Goal: Task Accomplishment & Management: Complete application form

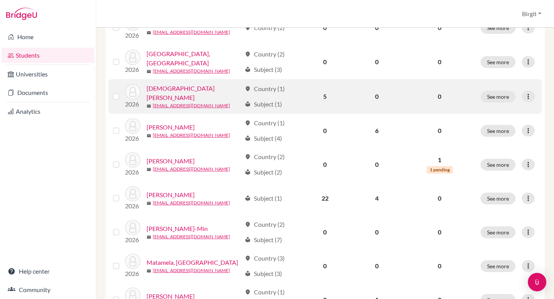
scroll to position [143, 0]
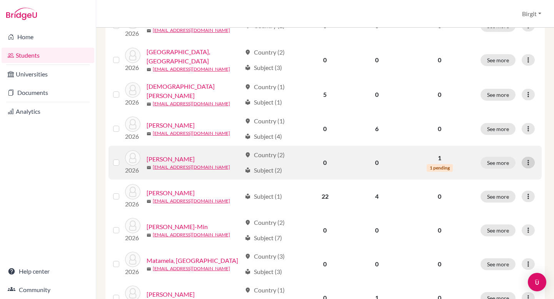
click at [524, 160] on icon at bounding box center [528, 163] width 8 height 8
click at [524, 159] on icon at bounding box center [528, 163] width 8 height 8
click at [170, 157] on link "Kapadia, Riya" at bounding box center [170, 159] width 48 height 9
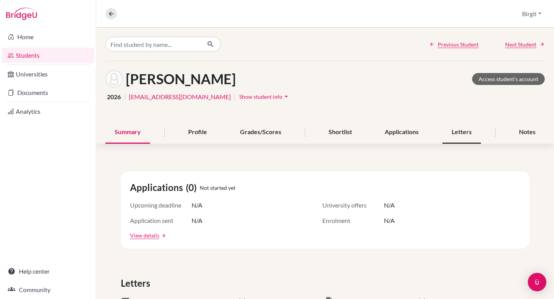
click at [455, 130] on div "Letters" at bounding box center [461, 132] width 38 height 23
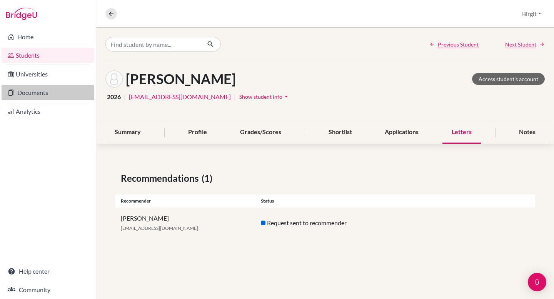
click at [22, 93] on link "Documents" at bounding box center [48, 92] width 93 height 15
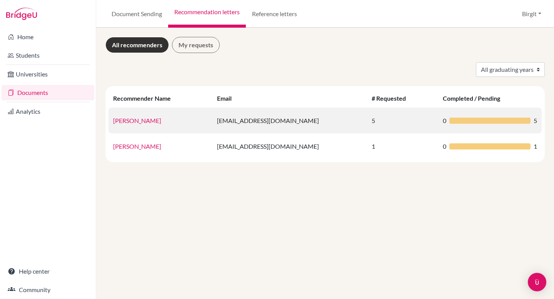
click at [136, 118] on link "Birgit Bery" at bounding box center [137, 120] width 48 height 7
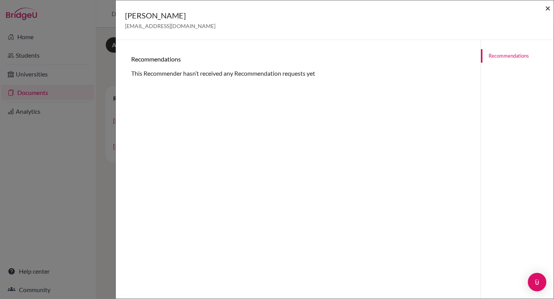
click at [547, 7] on span "×" at bounding box center [547, 7] width 5 height 11
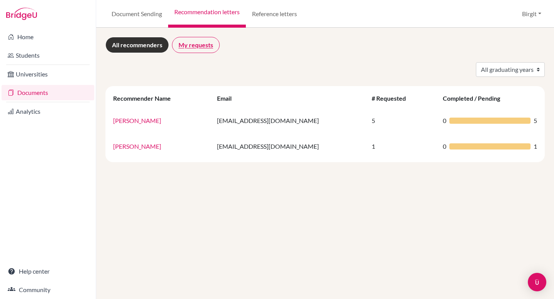
click at [193, 48] on link "My requests" at bounding box center [196, 45] width 48 height 16
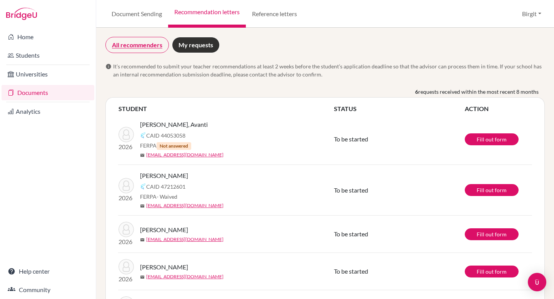
click at [155, 48] on link "All recommenders" at bounding box center [136, 45] width 63 height 16
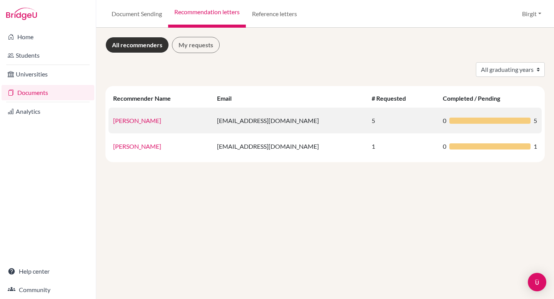
click at [130, 121] on link "Birgit Bery" at bounding box center [137, 120] width 48 height 7
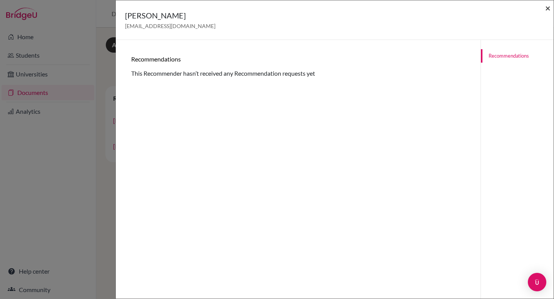
click at [548, 7] on span "×" at bounding box center [547, 7] width 5 height 11
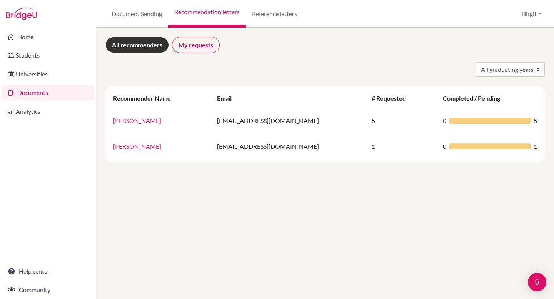
click at [195, 47] on link "My requests" at bounding box center [196, 45] width 48 height 16
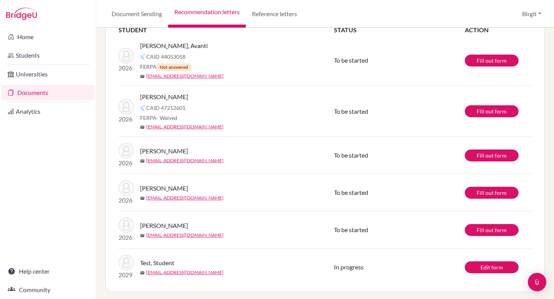
scroll to position [81, 0]
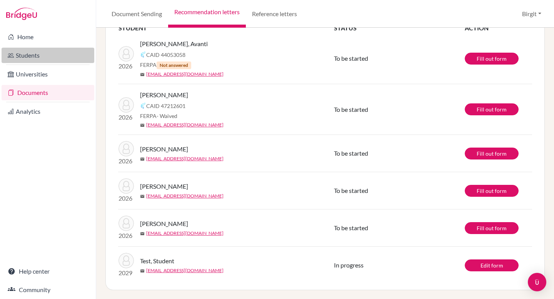
click at [24, 55] on link "Students" at bounding box center [48, 55] width 93 height 15
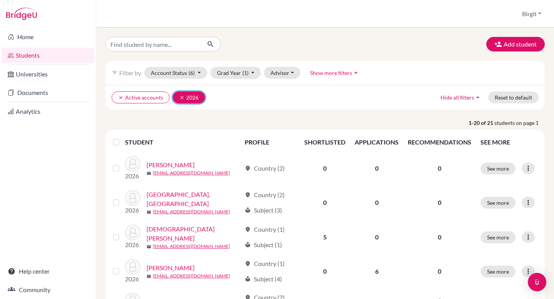
click at [181, 95] on icon "clear" at bounding box center [181, 97] width 5 height 5
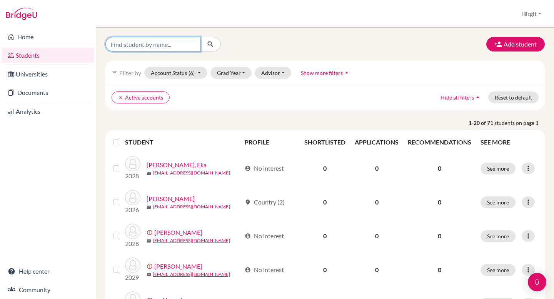
click at [177, 44] on input "Find student by name..." at bounding box center [152, 44] width 95 height 15
type input "test"
click button "submit" at bounding box center [210, 44] width 20 height 15
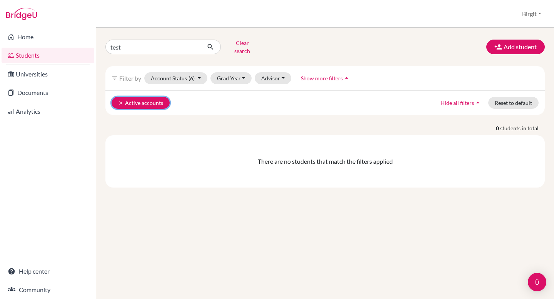
click at [121, 100] on button "clear Active accounts" at bounding box center [140, 103] width 58 height 12
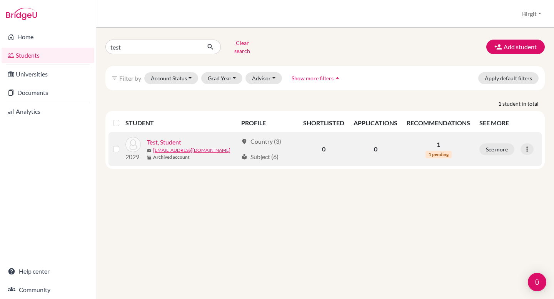
click at [166, 138] on link "Test, Student" at bounding box center [164, 142] width 34 height 9
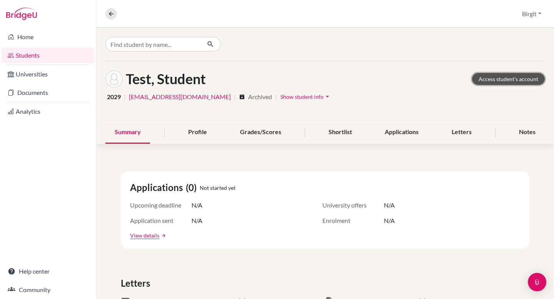
click at [494, 80] on link "Access student's account" at bounding box center [508, 79] width 73 height 12
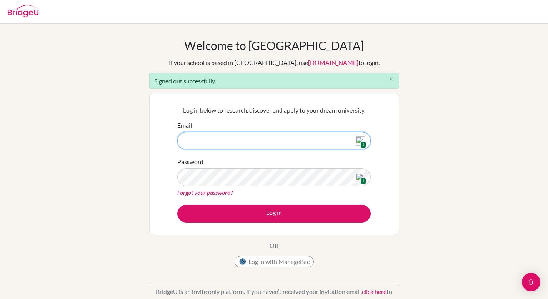
type input "[EMAIL_ADDRESS][DOMAIN_NAME]"
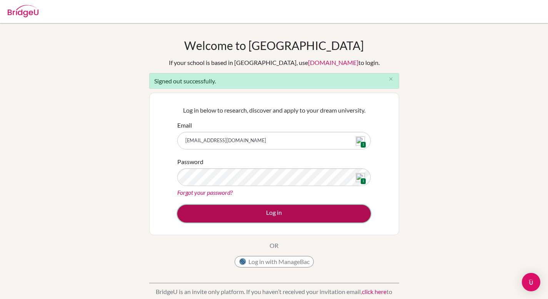
click at [261, 213] on button "Log in" at bounding box center [273, 214] width 193 height 18
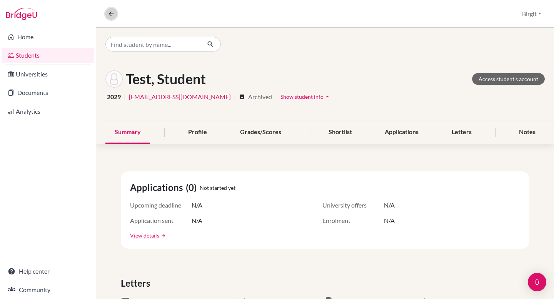
click at [111, 12] on icon at bounding box center [111, 13] width 7 height 7
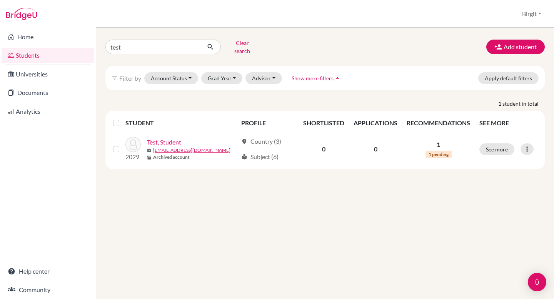
click at [404, 56] on div "test Clear search Add student filter_list Filter by Account Status Active accou…" at bounding box center [324, 103] width 439 height 132
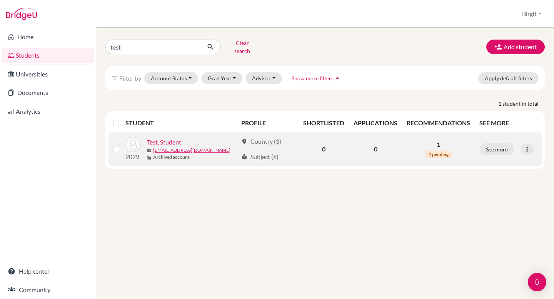
click at [122, 145] on label at bounding box center [122, 145] width 0 height 0
click at [0, 0] on input "checkbox" at bounding box center [0, 0] width 0 height 0
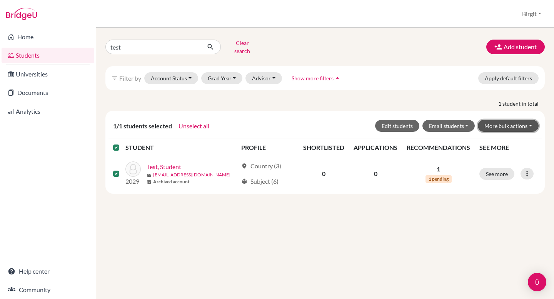
click at [517, 123] on button "More bulk actions" at bounding box center [508, 126] width 61 height 12
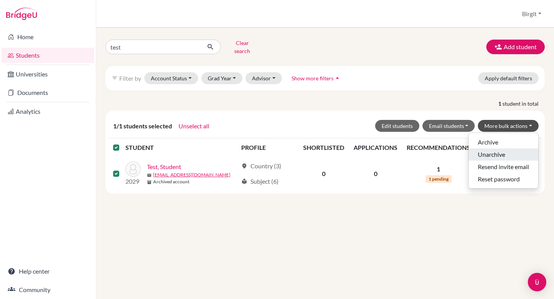
click at [506, 148] on button "Unarchive" at bounding box center [503, 154] width 70 height 12
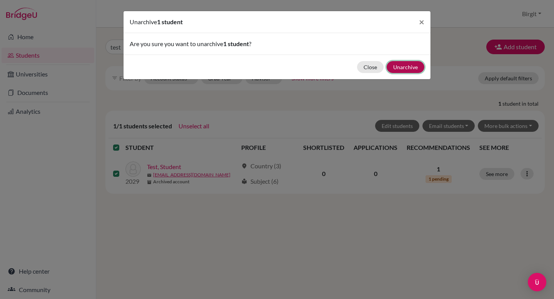
click at [411, 66] on button "Unarchive" at bounding box center [405, 67] width 38 height 12
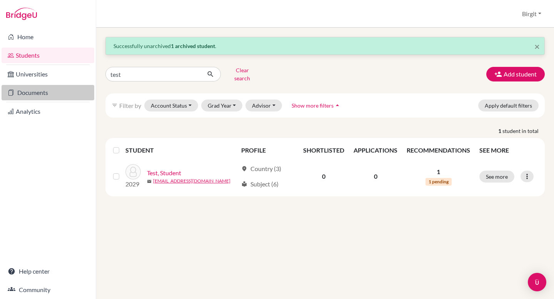
click at [37, 90] on link "Documents" at bounding box center [48, 92] width 93 height 15
click at [33, 96] on link "Documents" at bounding box center [48, 92] width 93 height 15
click at [31, 95] on link "Documents" at bounding box center [48, 92] width 93 height 15
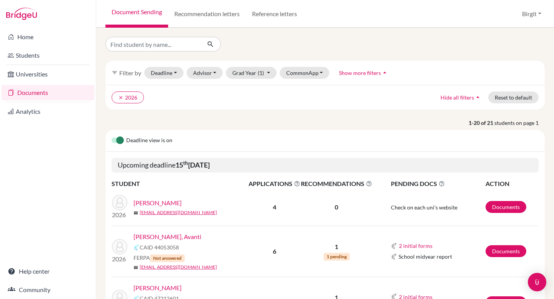
scroll to position [2, 0]
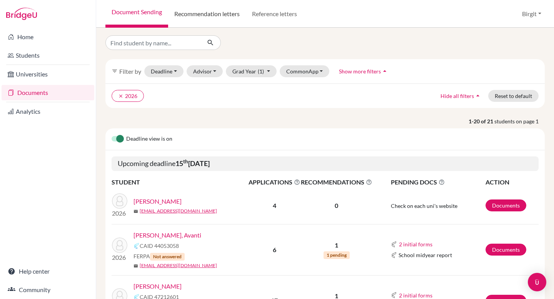
click at [209, 13] on link "Recommendation letters" at bounding box center [207, 14] width 78 height 28
click at [221, 16] on link "Recommendation letters" at bounding box center [207, 14] width 78 height 28
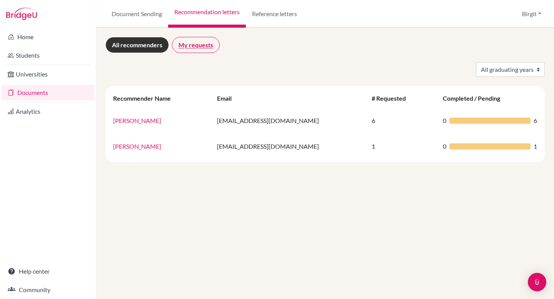
click at [196, 47] on link "My requests" at bounding box center [196, 45] width 48 height 16
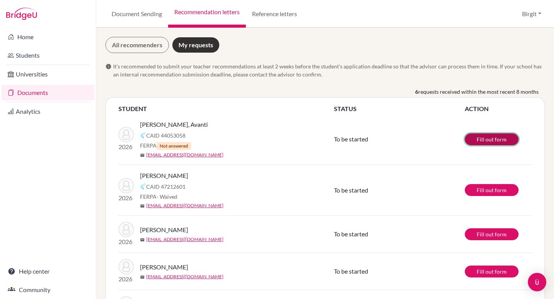
click at [489, 140] on link "Fill out form" at bounding box center [491, 139] width 54 height 12
click at [189, 43] on link "My requests" at bounding box center [196, 45] width 48 height 16
click at [134, 13] on link "Document Sending" at bounding box center [136, 14] width 63 height 28
click at [138, 15] on link "Document Sending" at bounding box center [136, 14] width 63 height 28
click at [143, 13] on link "Document Sending" at bounding box center [136, 14] width 63 height 28
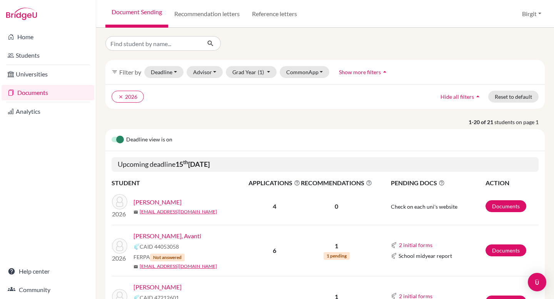
scroll to position [2, 0]
click at [157, 236] on link "[PERSON_NAME], Avanti" at bounding box center [167, 235] width 68 height 9
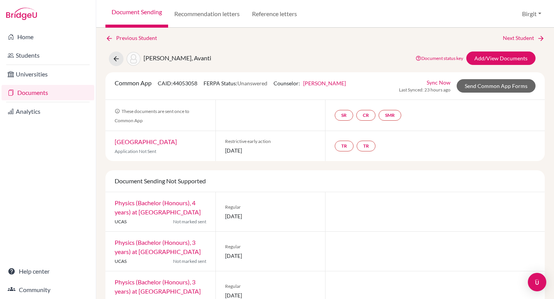
scroll to position [41, 0]
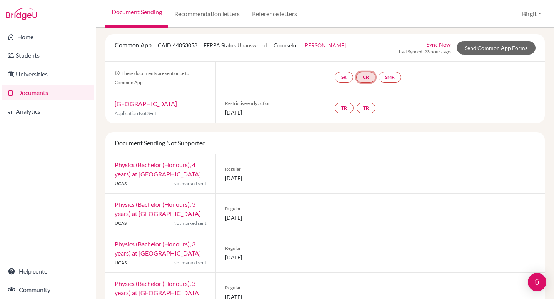
click at [362, 75] on link "CR" at bounding box center [365, 77] width 19 height 11
click at [369, 56] on link "Counselor recommendation" at bounding box center [366, 54] width 67 height 7
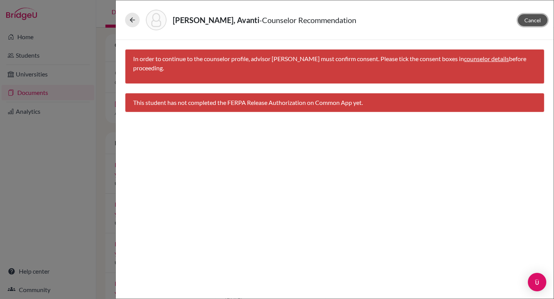
click at [536, 20] on span "Cancel" at bounding box center [532, 20] width 17 height 7
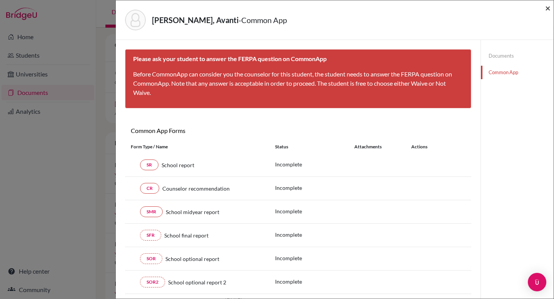
click at [547, 8] on span "×" at bounding box center [547, 7] width 5 height 11
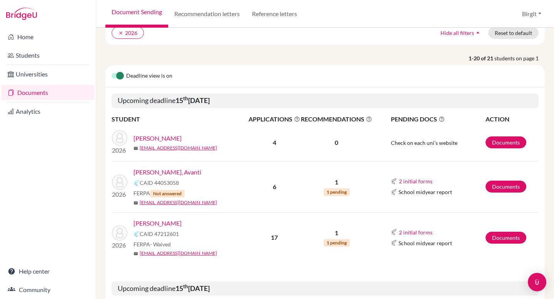
scroll to position [80, 0]
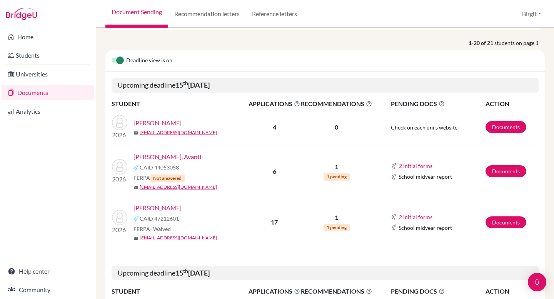
click at [169, 208] on link "[PERSON_NAME]" at bounding box center [157, 207] width 48 height 9
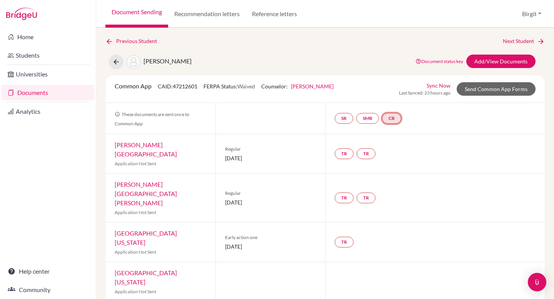
click at [392, 121] on link "CR" at bounding box center [391, 118] width 19 height 11
click at [401, 98] on link "Counselor recommendation" at bounding box center [393, 95] width 67 height 7
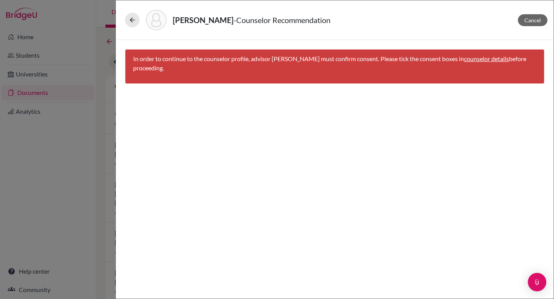
click at [474, 59] on link "counselor details" at bounding box center [486, 58] width 45 height 7
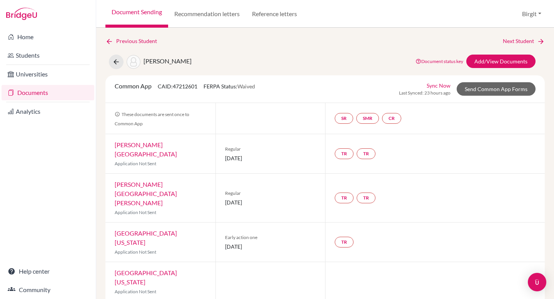
select select "444764"
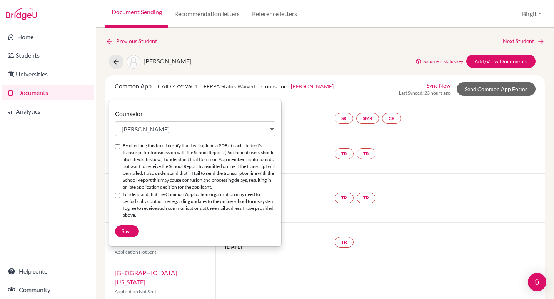
click at [116, 146] on input "By checking this box, I certify that I will upload a PDF of each student’s tran…" at bounding box center [117, 146] width 5 height 5
checkbox input "true"
click at [117, 198] on input "I understand that the Common Application organization may need to periodically …" at bounding box center [117, 195] width 5 height 5
checkbox input "true"
click at [127, 235] on span "Save" at bounding box center [126, 231] width 11 height 7
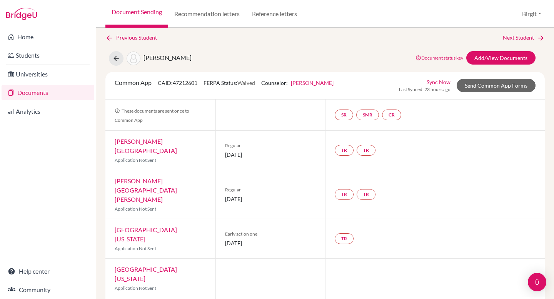
scroll to position [5, 0]
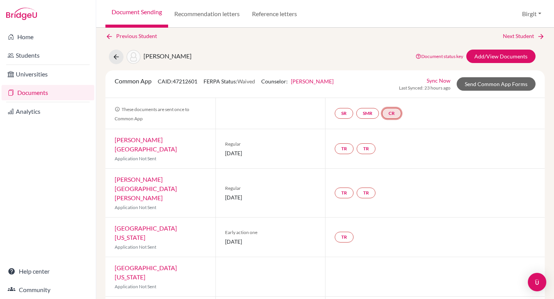
click at [396, 112] on link "CR" at bounding box center [391, 113] width 19 height 11
click at [382, 90] on link "Counselor recommendation" at bounding box center [393, 90] width 67 height 7
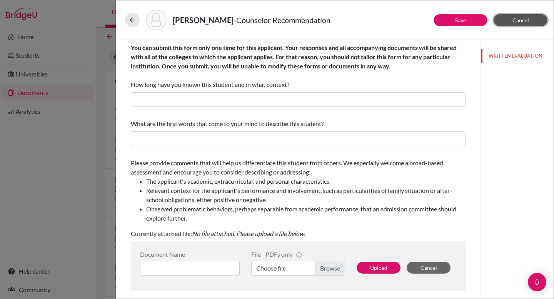
click at [527, 19] on span "Cancel" at bounding box center [520, 20] width 17 height 7
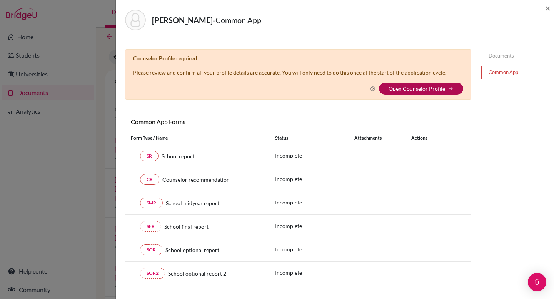
click at [417, 89] on link "Open Counselor Profile" at bounding box center [416, 88] width 57 height 7
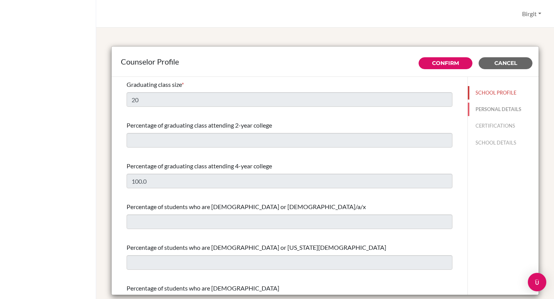
click at [478, 108] on button "PERSONAL DETAILS" at bounding box center [503, 109] width 71 height 13
type input "Birgit"
type input "Bery"
type input "Advisor"
type input "91.9958555382"
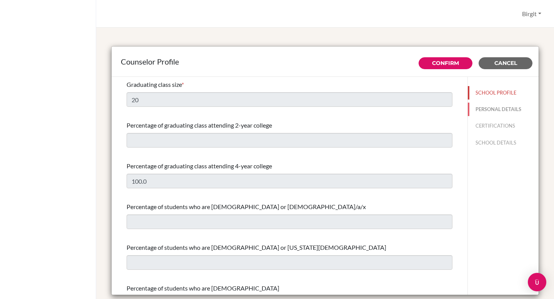
type input "[EMAIL_ADDRESS][DOMAIN_NAME]"
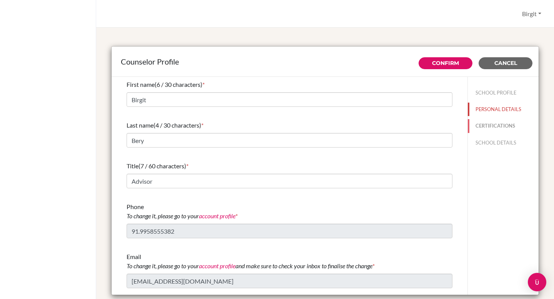
click at [485, 124] on button "CERTIFICATIONS" at bounding box center [503, 125] width 71 height 13
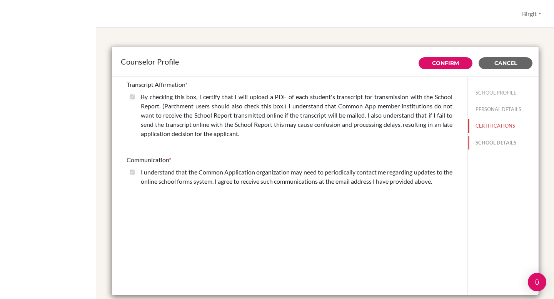
click at [496, 143] on button "SCHOOL DETAILS" at bounding box center [503, 142] width 71 height 13
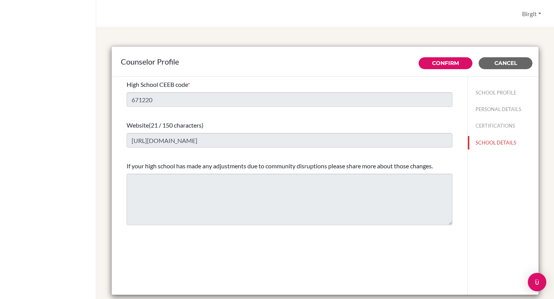
click at [478, 85] on div "SCHOOL PROFILE PERSONAL DETAILS CERTIFICATIONS SCHOOL DETAILS" at bounding box center [503, 116] width 71 height 79
click at [486, 91] on button "SCHOOL PROFILE" at bounding box center [503, 92] width 71 height 13
type input "20"
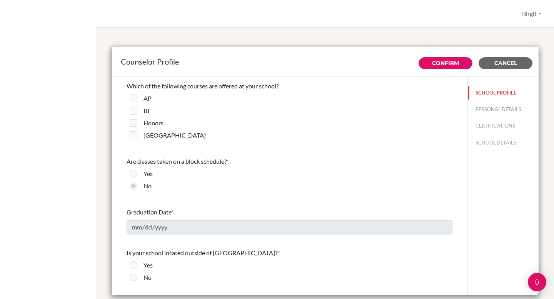
scroll to position [526, 0]
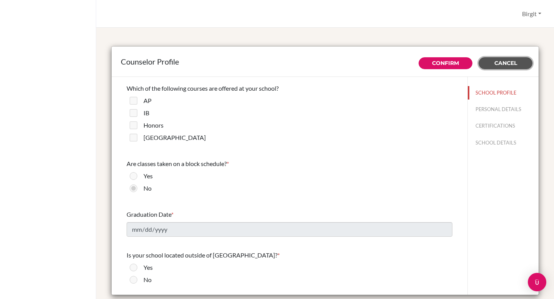
click at [504, 64] on span "Cancel" at bounding box center [505, 63] width 23 height 7
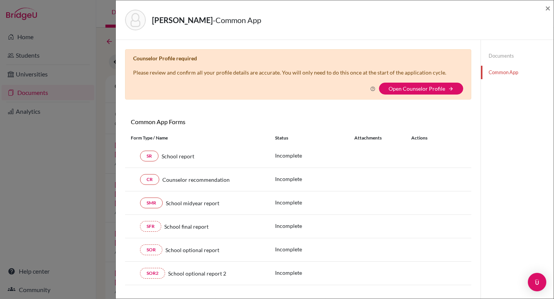
select select "444764"
checkbox input "true"
click at [548, 8] on span "×" at bounding box center [547, 7] width 5 height 11
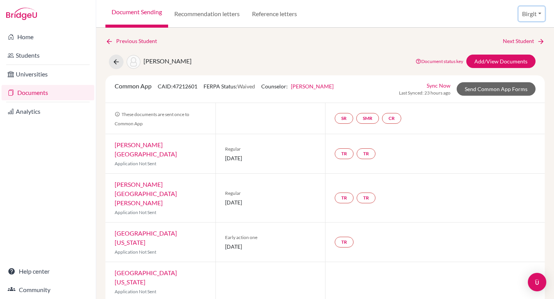
click at [531, 15] on button "Birgit" at bounding box center [531, 14] width 26 height 15
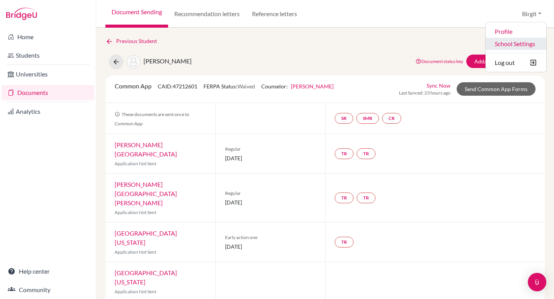
click at [519, 44] on link "School Settings" at bounding box center [515, 44] width 61 height 12
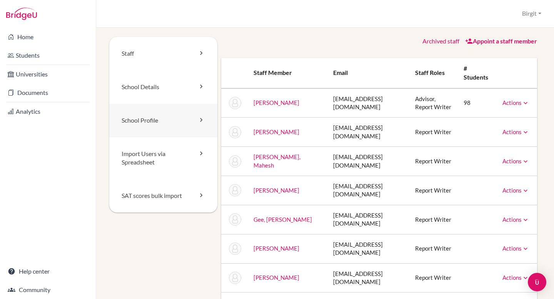
click at [157, 123] on link "School Profile" at bounding box center [163, 120] width 108 height 33
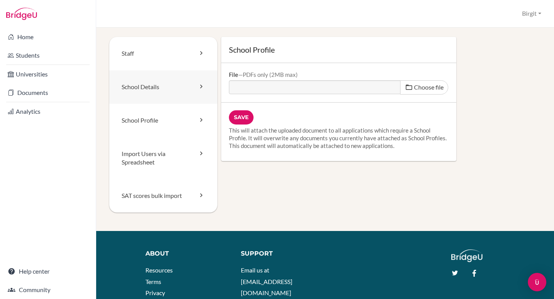
click at [161, 90] on link "School Details" at bounding box center [163, 86] width 108 height 33
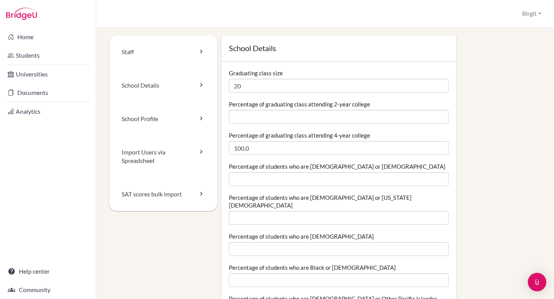
scroll to position [3, 0]
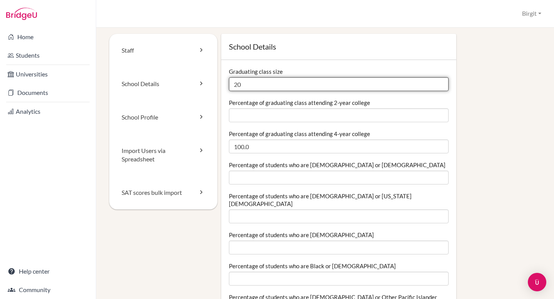
click at [236, 85] on input "20" at bounding box center [339, 84] width 220 height 14
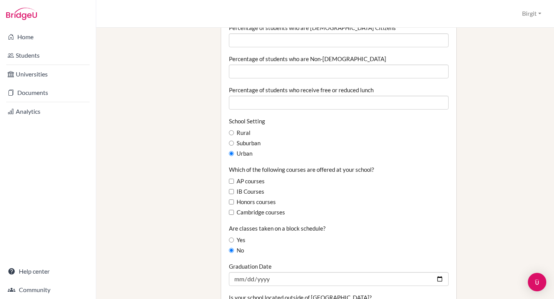
scroll to position [378, 0]
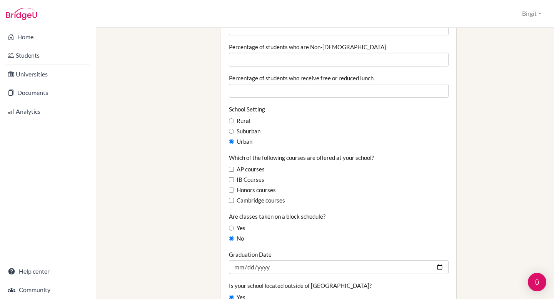
type input "21"
click at [231, 177] on input "IB Courses" at bounding box center [231, 179] width 5 height 5
checkbox input "true"
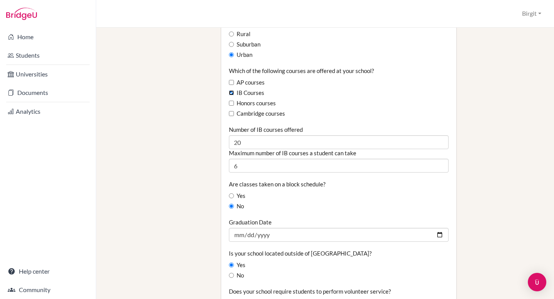
scroll to position [466, 0]
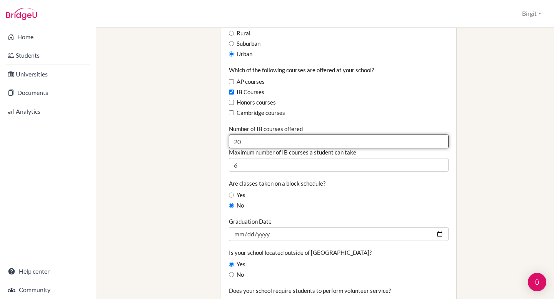
click at [256, 135] on input "20" at bounding box center [339, 142] width 220 height 14
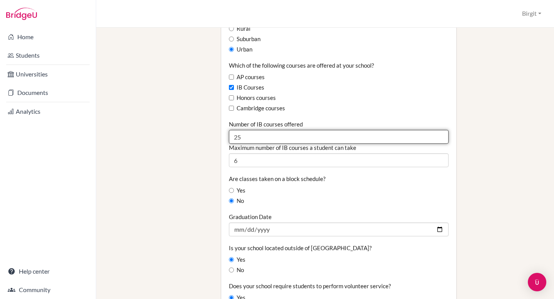
scroll to position [477, 0]
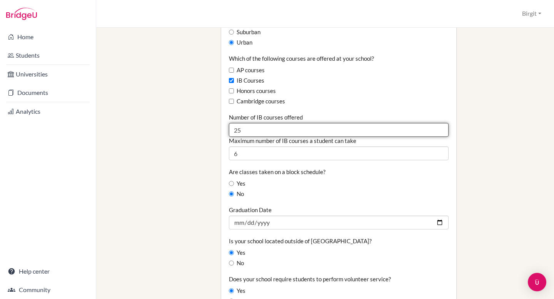
type input "25"
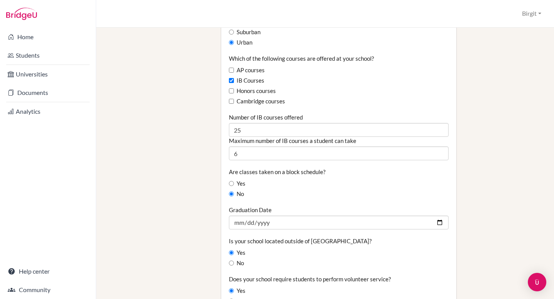
click at [373, 181] on div "Are classes taken on a block schedule? Yes No" at bounding box center [339, 183] width 220 height 30
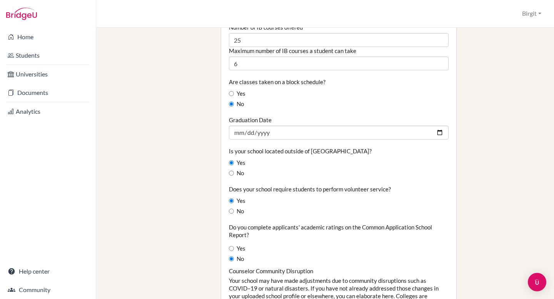
scroll to position [567, 0]
click at [232, 159] on label "Yes" at bounding box center [237, 163] width 17 height 8
click at [232, 160] on input "Yes" at bounding box center [231, 162] width 5 height 5
radio input "true"
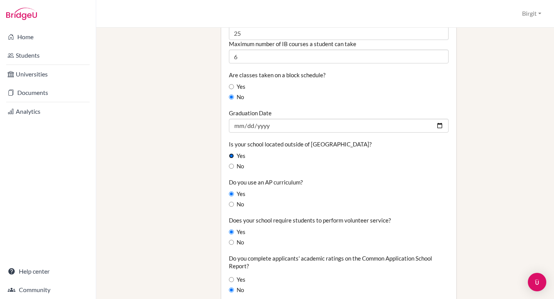
scroll to position [576, 0]
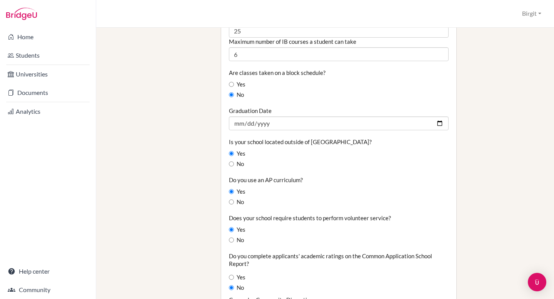
click at [233, 198] on label "No" at bounding box center [236, 202] width 15 height 8
click at [233, 200] on input "No" at bounding box center [231, 202] width 5 height 5
radio input "true"
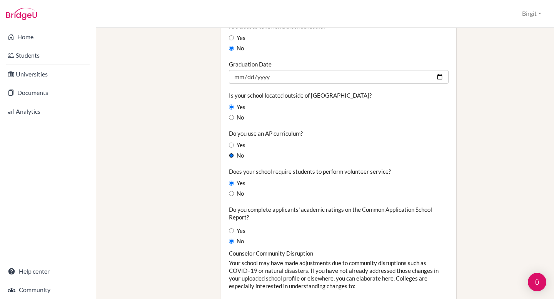
scroll to position [623, 0]
click at [235, 179] on label "Yes" at bounding box center [237, 183] width 17 height 8
click at [234, 180] on input "Yes" at bounding box center [231, 182] width 5 height 5
radio input "true"
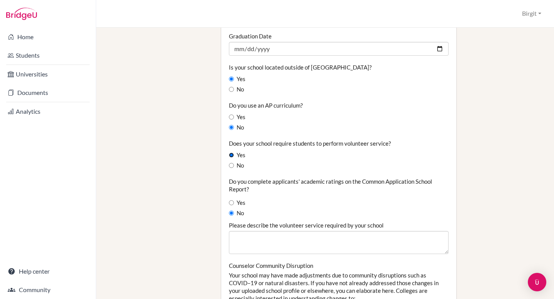
scroll to position [652, 0]
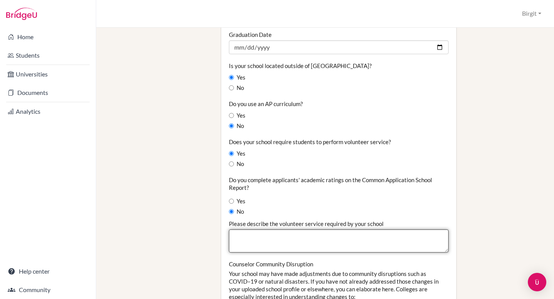
click at [321, 230] on textarea "Please describe the volunteer service required by your school" at bounding box center [339, 241] width 220 height 23
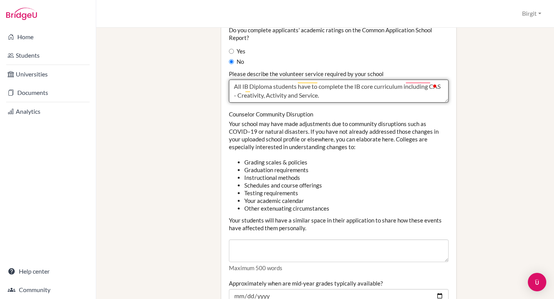
scroll to position [981, 0]
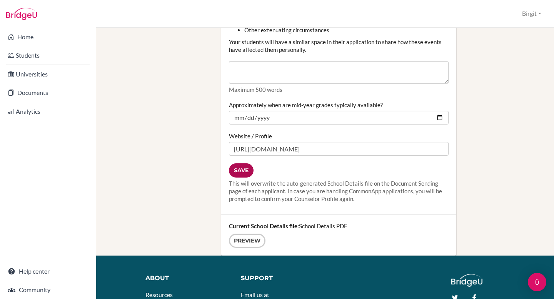
type textarea "All IB Diploma students have to complete the IB core curriculum including CAS -…"
click at [242, 164] on input "Save" at bounding box center [241, 170] width 25 height 14
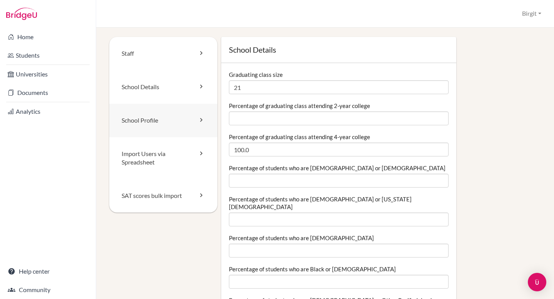
click at [152, 126] on link "School Profile" at bounding box center [163, 120] width 108 height 33
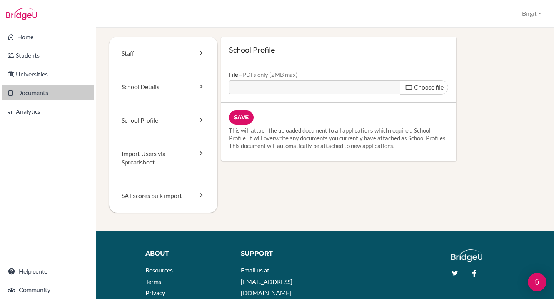
click at [24, 94] on link "Documents" at bounding box center [48, 92] width 93 height 15
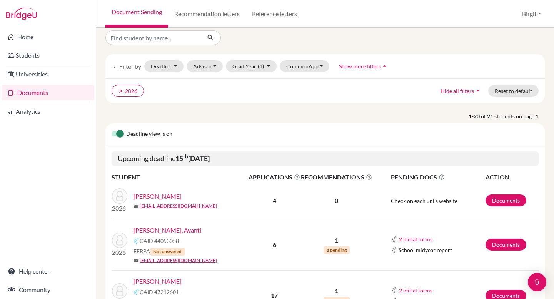
scroll to position [44, 0]
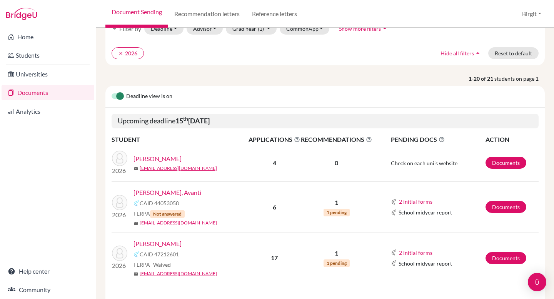
click at [158, 245] on link "[PERSON_NAME]" at bounding box center [157, 243] width 48 height 9
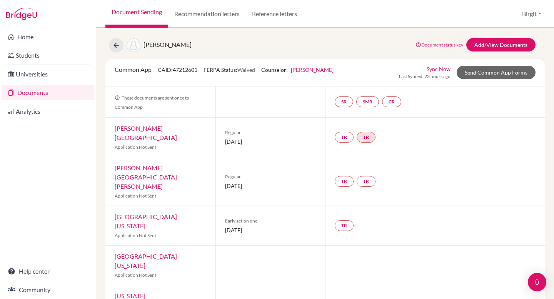
scroll to position [17, 0]
click at [382, 102] on link "SR" at bounding box center [391, 101] width 19 height 11
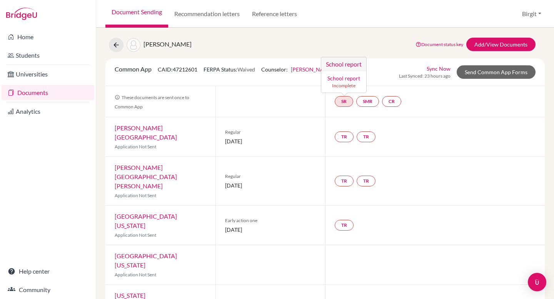
click at [347, 77] on link "School report" at bounding box center [343, 78] width 33 height 7
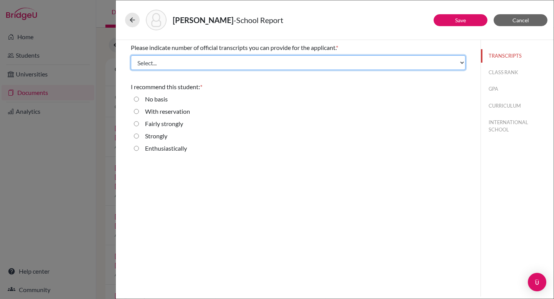
click at [242, 64] on select "Select... 1 2 3 4" at bounding box center [298, 62] width 334 height 15
click at [131, 55] on select "Select... 1 2 3 4" at bounding box center [298, 62] width 334 height 15
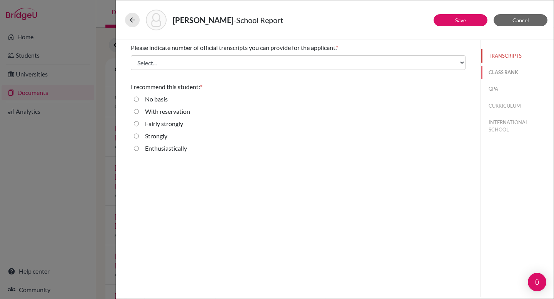
click at [497, 75] on button "CLASS RANK" at bounding box center [517, 72] width 73 height 13
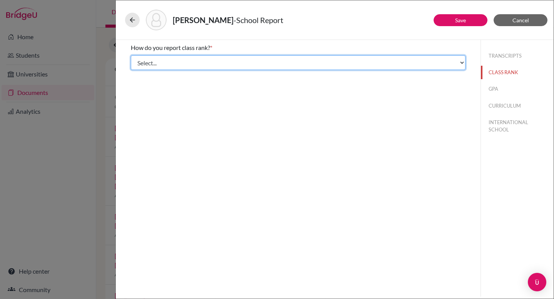
click at [273, 67] on select "Select... Exact Decile Quintile Quartile None" at bounding box center [298, 62] width 334 height 15
select select "5"
click at [131, 55] on select "Select... Exact Decile Quintile Quartile None" at bounding box center [298, 62] width 334 height 15
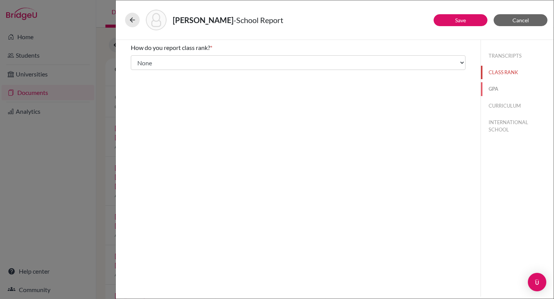
click at [491, 88] on button "GPA" at bounding box center [517, 88] width 73 height 13
click at [145, 68] on div "No" at bounding box center [146, 61] width 15 height 12
drag, startPoint x: 135, startPoint y: 72, endPoint x: 141, endPoint y: 72, distance: 6.2
click at [135, 72] on input "No" at bounding box center [136, 72] width 5 height 9
radio input "true"
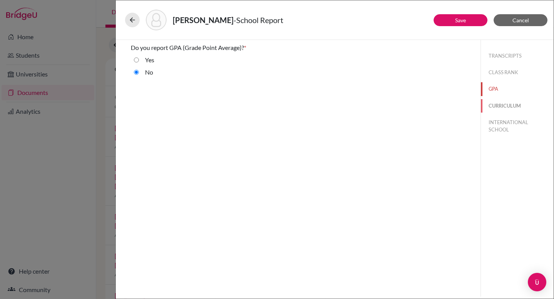
click at [506, 105] on button "CURRICULUM" at bounding box center [517, 105] width 73 height 13
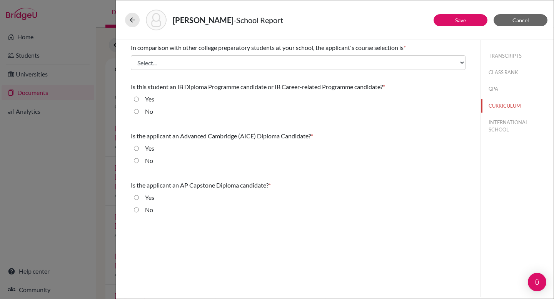
click at [136, 100] on input "Yes" at bounding box center [136, 99] width 5 height 9
radio input "true"
click at [136, 161] on input "No" at bounding box center [136, 160] width 5 height 9
radio input "true"
click at [135, 211] on input "No" at bounding box center [136, 209] width 5 height 9
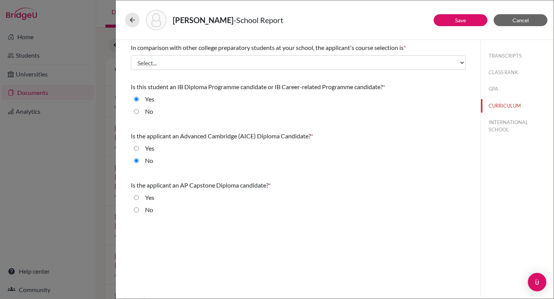
radio input "true"
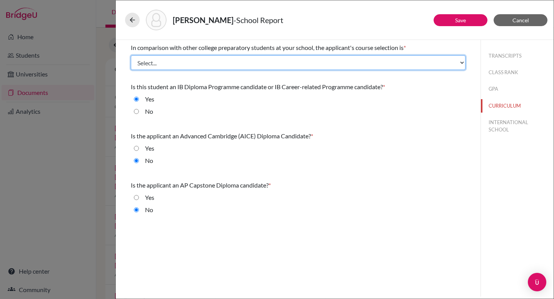
click at [225, 66] on select "Select... Less than demanding Average [PERSON_NAME] Very demanding Most demandi…" at bounding box center [298, 62] width 334 height 15
click at [131, 55] on select "Select... Less than demanding Average [PERSON_NAME] Very demanding Most demandi…" at bounding box center [298, 62] width 334 height 15
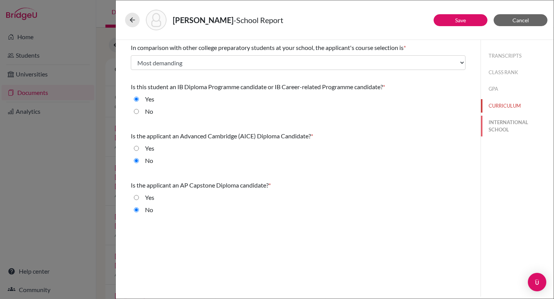
click at [497, 122] on button "INTERNATIONAL SCHOOL" at bounding box center [517, 126] width 73 height 21
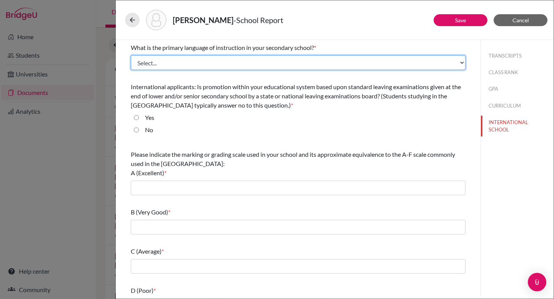
click at [216, 63] on select "Select... Albanian Arabic Armenian Assamese Azerbaijani Belarusian Bengali Bulg…" at bounding box center [298, 62] width 334 height 15
select select "14"
click at [131, 55] on select "Select... Albanian Arabic Armenian Assamese Azerbaijani Belarusian Bengali Bulg…" at bounding box center [298, 62] width 334 height 15
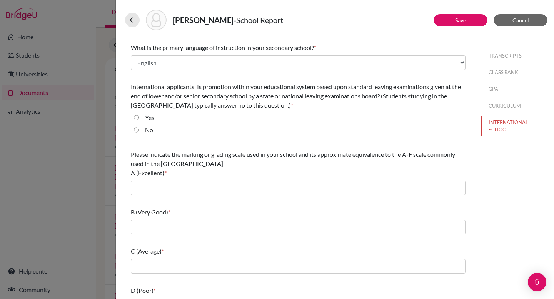
click at [137, 130] on input "No" at bounding box center [136, 129] width 5 height 9
radio input "true"
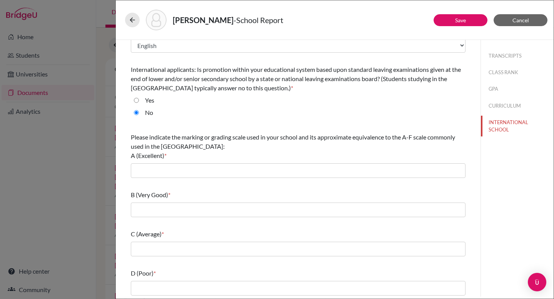
scroll to position [58, 0]
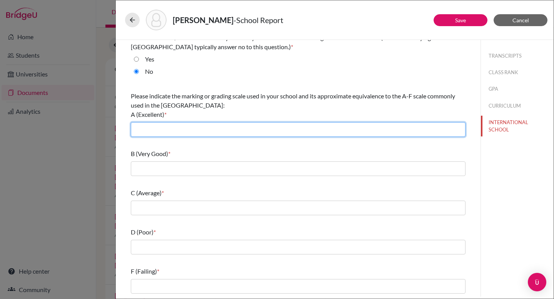
click at [222, 130] on input "text" at bounding box center [298, 129] width 334 height 15
type input "7"
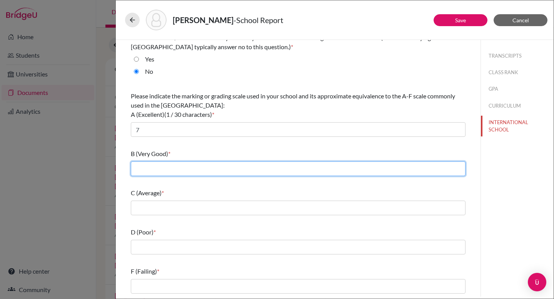
click at [191, 166] on input "text" at bounding box center [298, 168] width 334 height 15
type input "6"
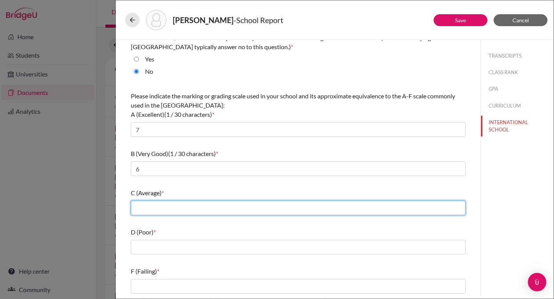
click at [168, 206] on input "text" at bounding box center [298, 208] width 334 height 15
type input "5 & 4"
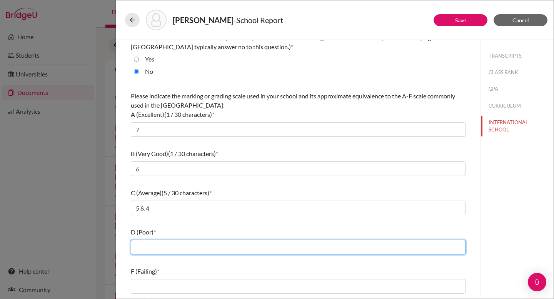
click at [159, 248] on input "text" at bounding box center [298, 247] width 334 height 15
type input "4"
type input "3"
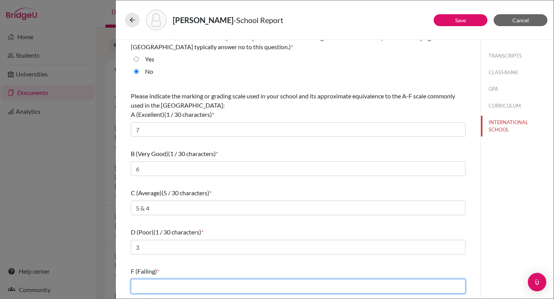
click at [162, 288] on input "text" at bounding box center [298, 286] width 334 height 15
type input "2 & 1"
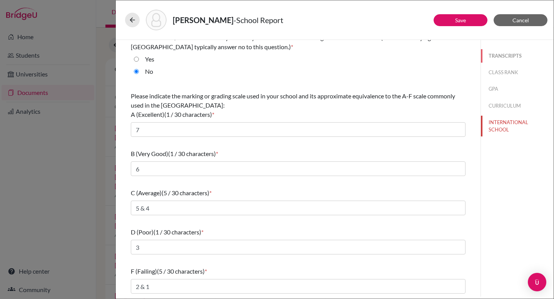
click at [495, 58] on button "TRANSCRIPTS" at bounding box center [517, 55] width 73 height 13
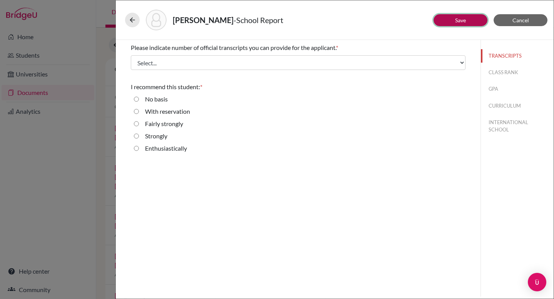
click at [463, 21] on link "Save" at bounding box center [460, 20] width 11 height 7
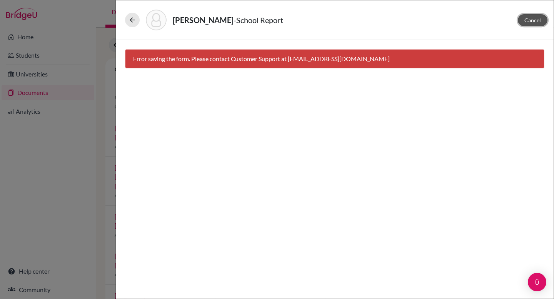
click at [530, 20] on span "Cancel" at bounding box center [532, 20] width 17 height 7
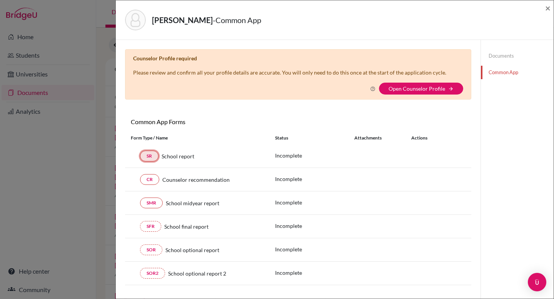
click at [148, 154] on link "SR" at bounding box center [149, 156] width 18 height 11
click at [548, 7] on span "×" at bounding box center [547, 7] width 5 height 11
